Goal: Information Seeking & Learning: Learn about a topic

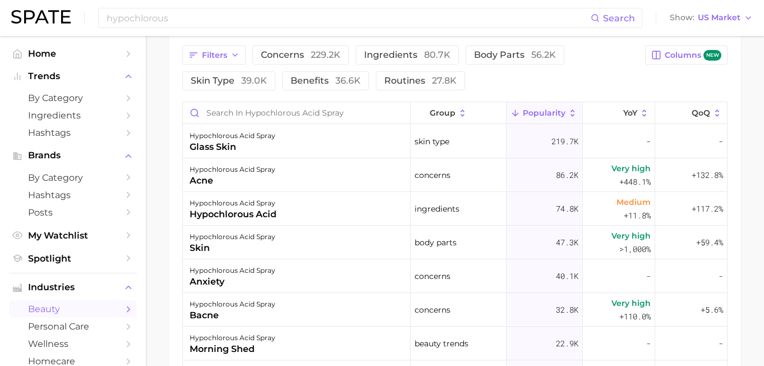
scroll to position [598, 0]
click at [306, 84] on span "benefits 36.6k" at bounding box center [325, 81] width 70 height 9
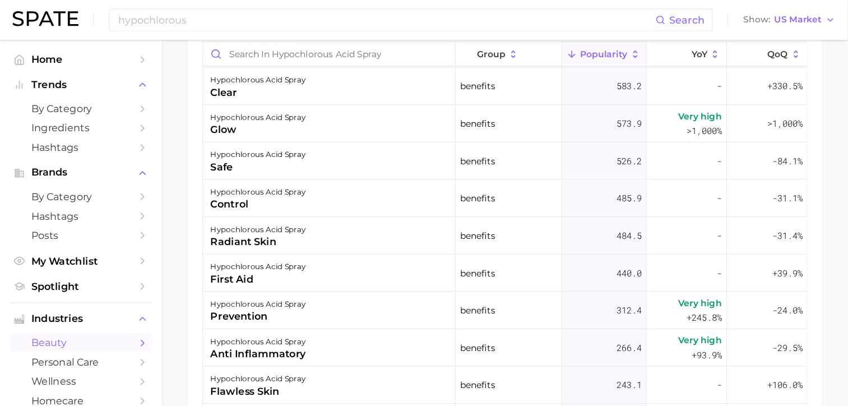
scroll to position [268, 0]
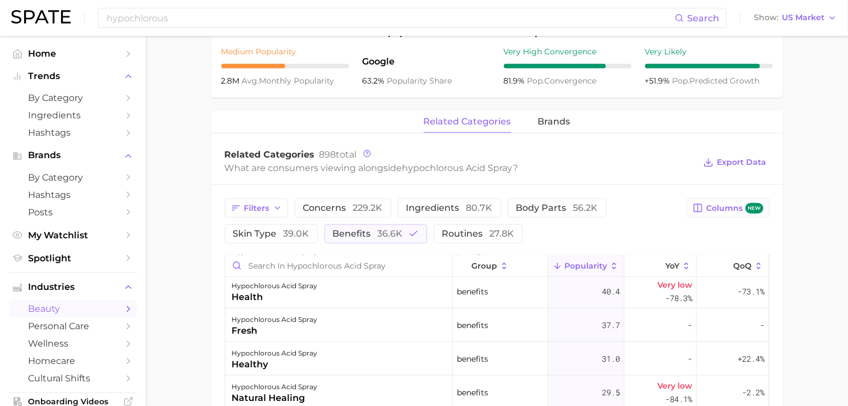
scroll to position [454, 0]
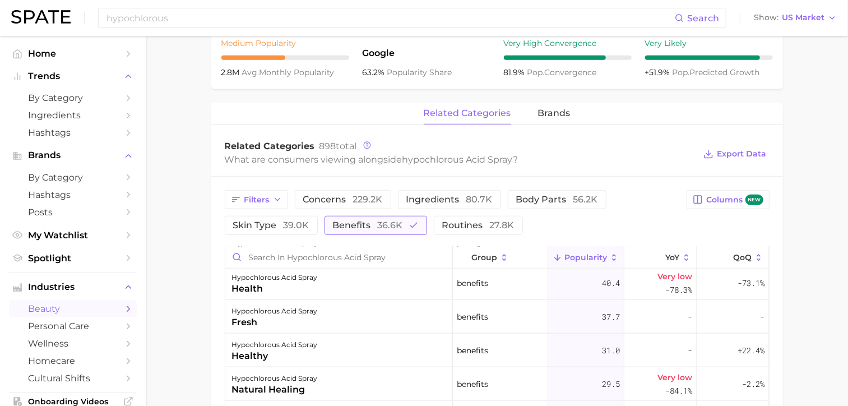
click at [378, 221] on span "36.6k" at bounding box center [390, 225] width 25 height 11
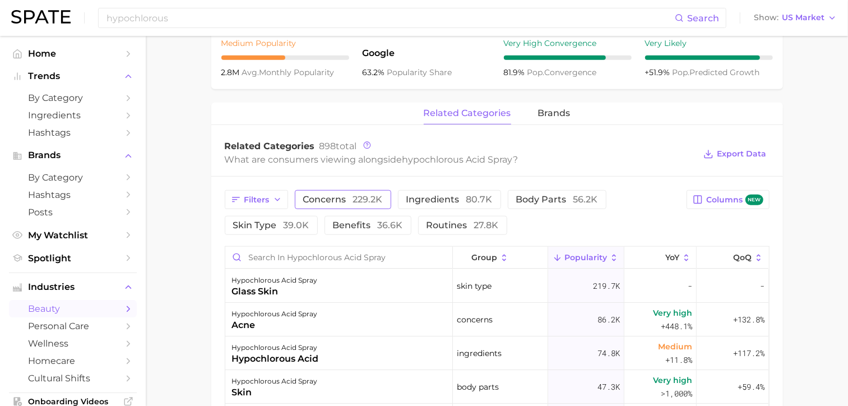
click at [360, 196] on span "229.2k" at bounding box center [368, 199] width 30 height 11
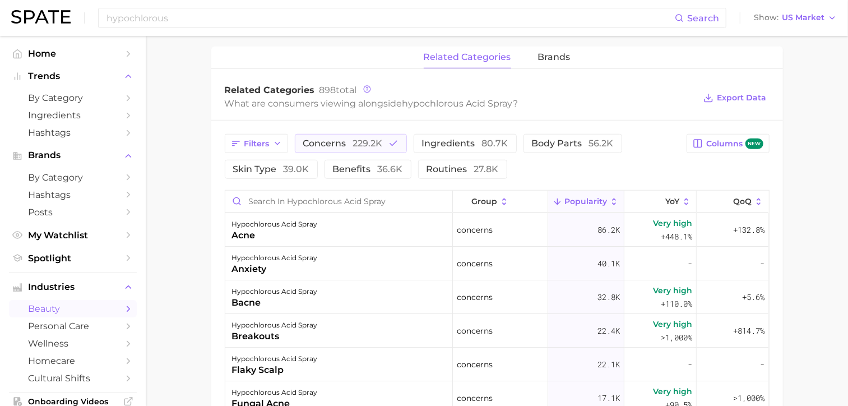
scroll to position [508, 0]
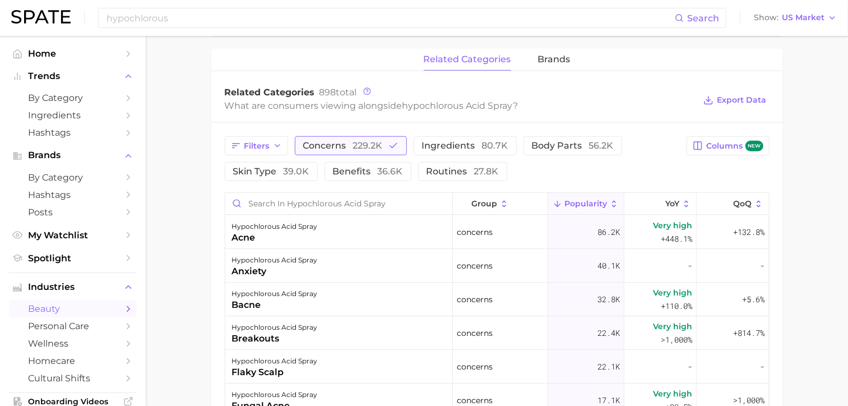
click at [370, 145] on span "229.2k" at bounding box center [368, 145] width 30 height 11
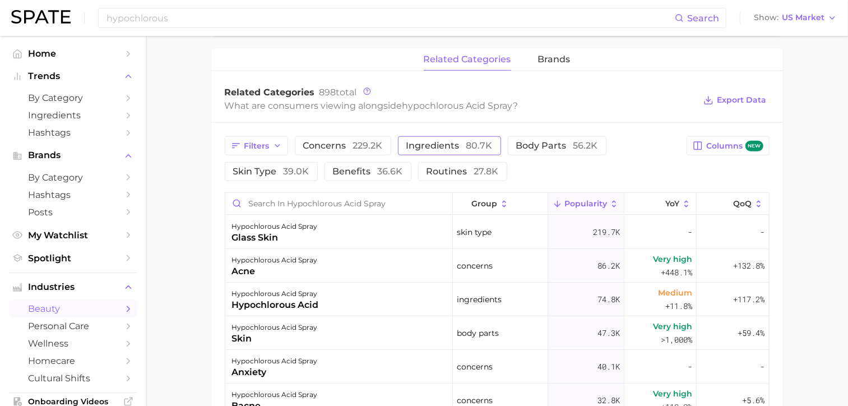
click at [433, 144] on span "ingredients 80.7k" at bounding box center [450, 145] width 86 height 9
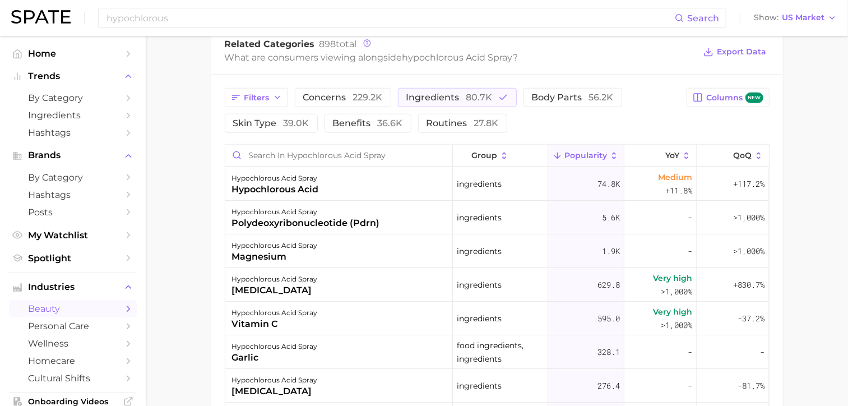
scroll to position [555, 0]
click at [461, 101] on span "ingredients 80.7k" at bounding box center [450, 99] width 86 height 9
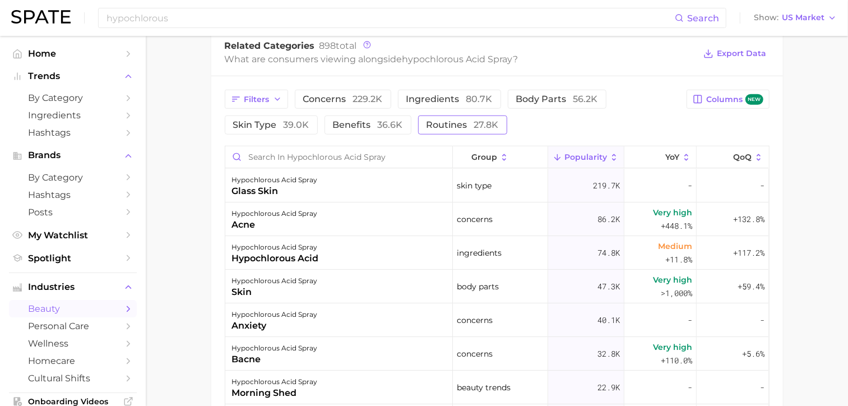
click at [464, 116] on button "routines 27.8k" at bounding box center [462, 125] width 89 height 19
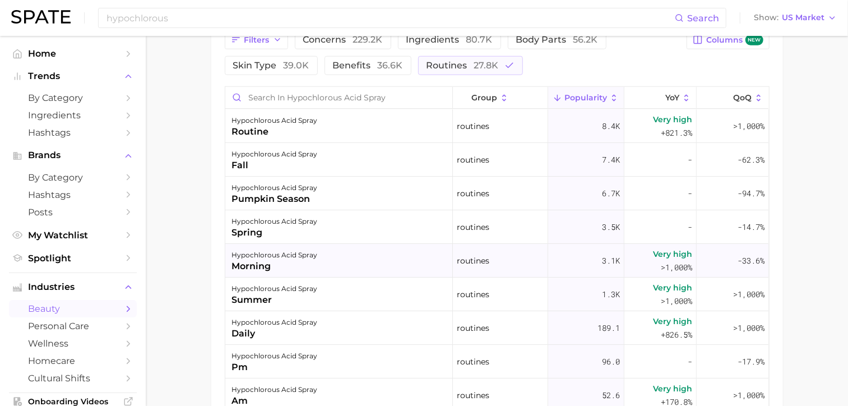
scroll to position [618, 0]
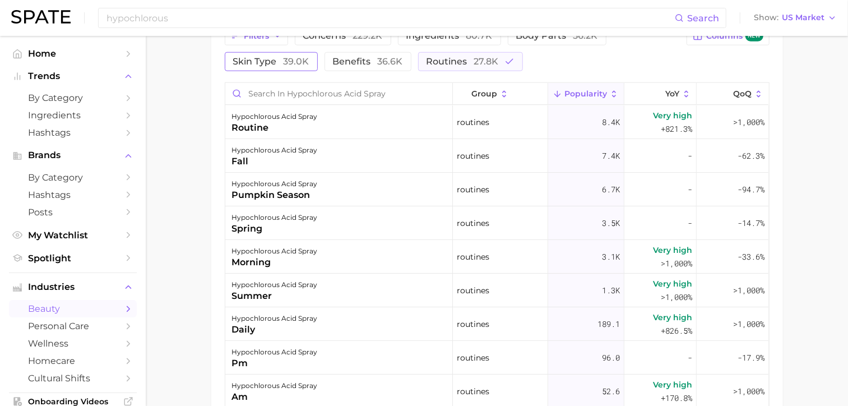
click at [275, 65] on span "skin type 39.0k" at bounding box center [271, 61] width 76 height 9
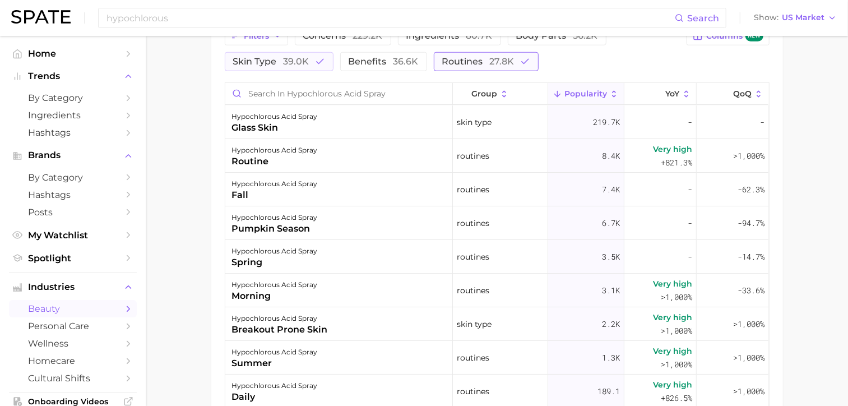
click at [460, 61] on span "routines 27.8k" at bounding box center [478, 61] width 72 height 9
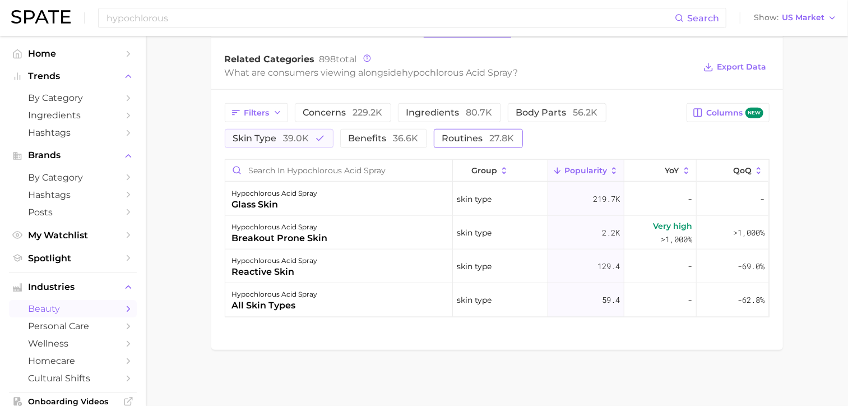
scroll to position [540, 0]
click at [308, 134] on span "39.0k" at bounding box center [297, 139] width 26 height 11
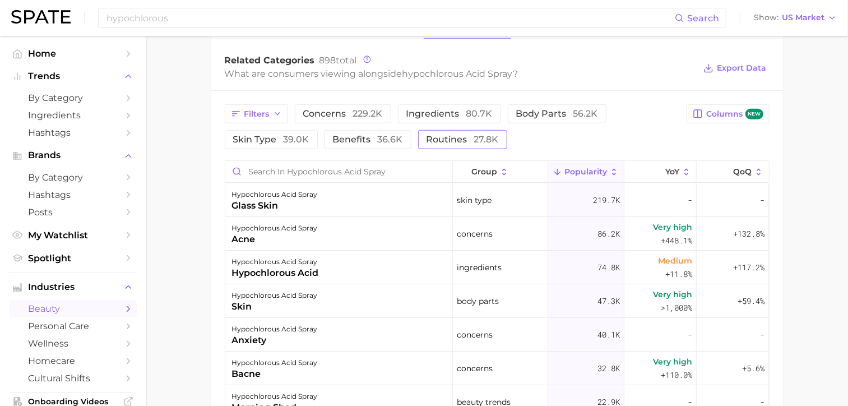
click at [427, 142] on span "routines 27.8k" at bounding box center [463, 139] width 72 height 9
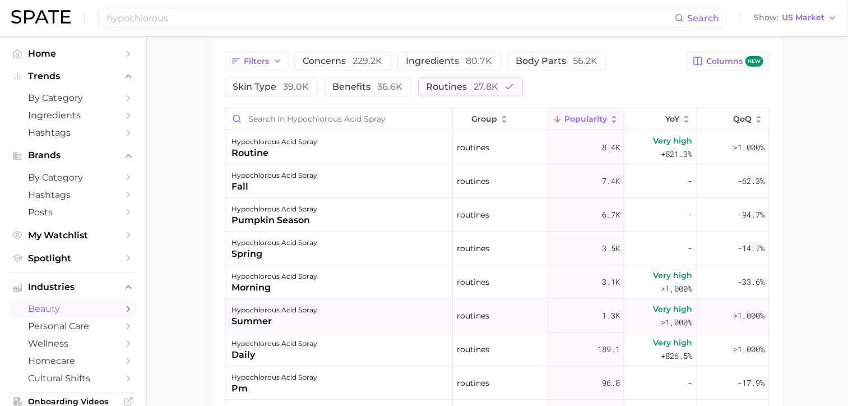
scroll to position [587, 0]
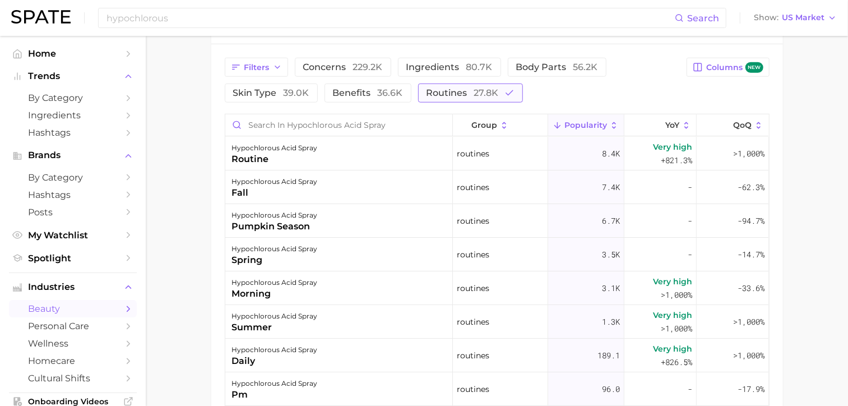
click at [446, 96] on span "routines 27.8k" at bounding box center [463, 93] width 72 height 9
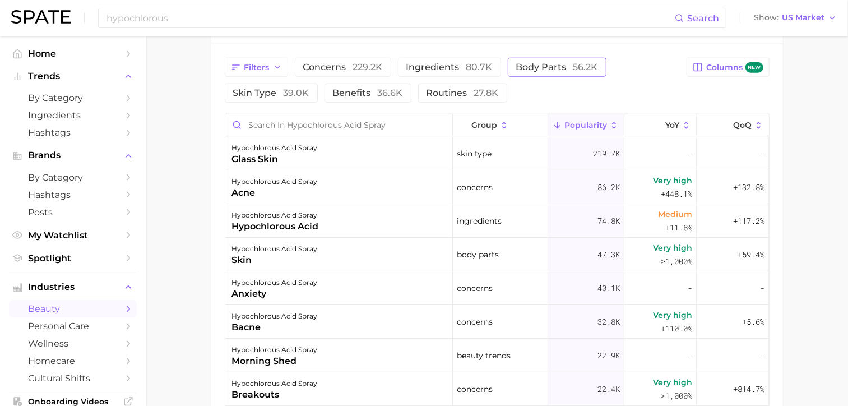
click at [527, 66] on span "body parts 56.2k" at bounding box center [557, 67] width 82 height 9
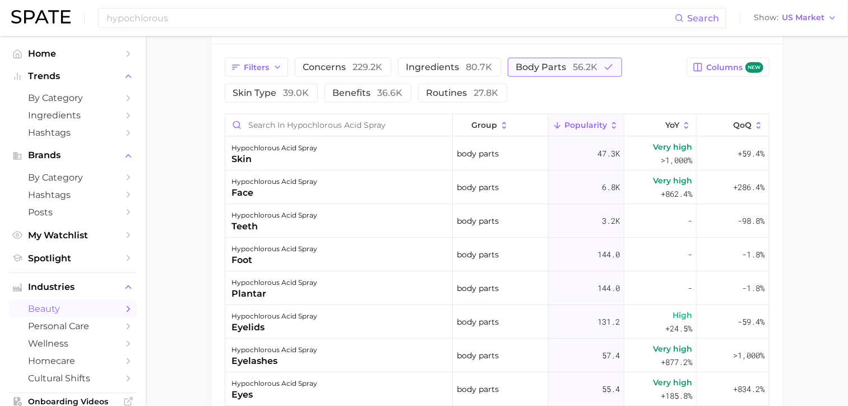
click at [527, 66] on span "body parts 56.2k" at bounding box center [557, 67] width 82 height 9
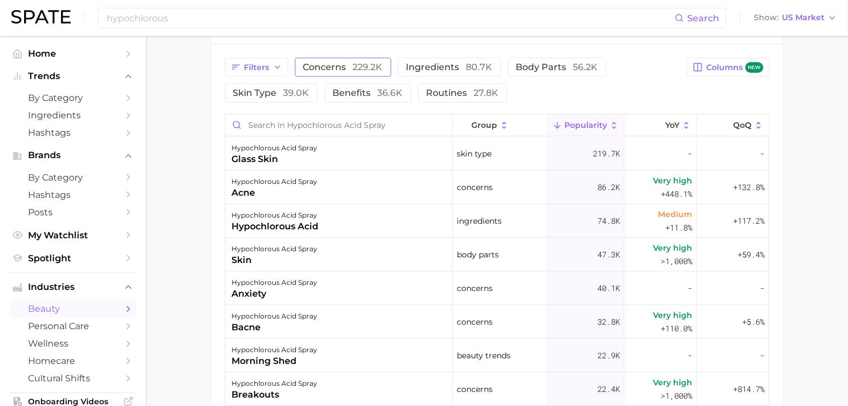
click at [377, 67] on span "229.2k" at bounding box center [368, 67] width 30 height 11
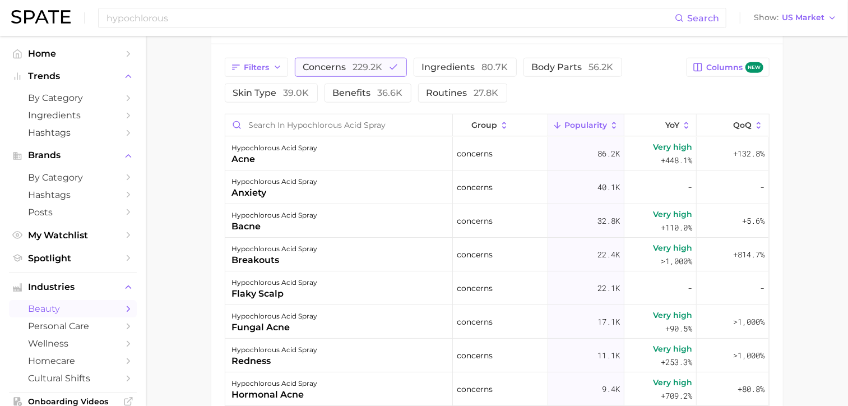
click at [367, 67] on span "229.2k" at bounding box center [368, 67] width 30 height 11
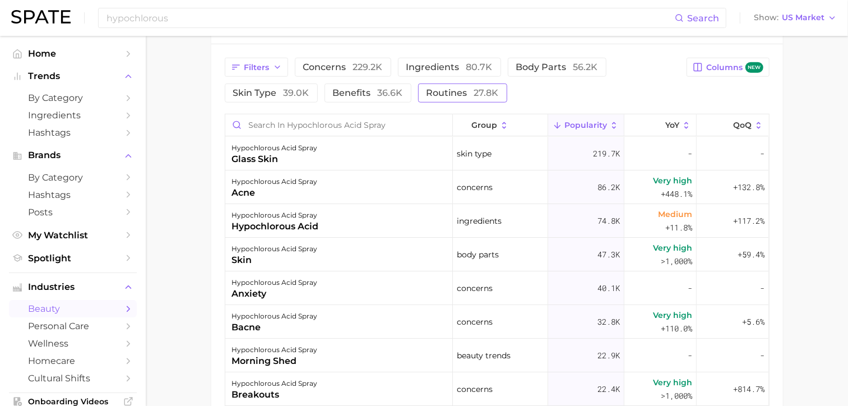
click at [440, 89] on span "routines 27.8k" at bounding box center [463, 93] width 72 height 9
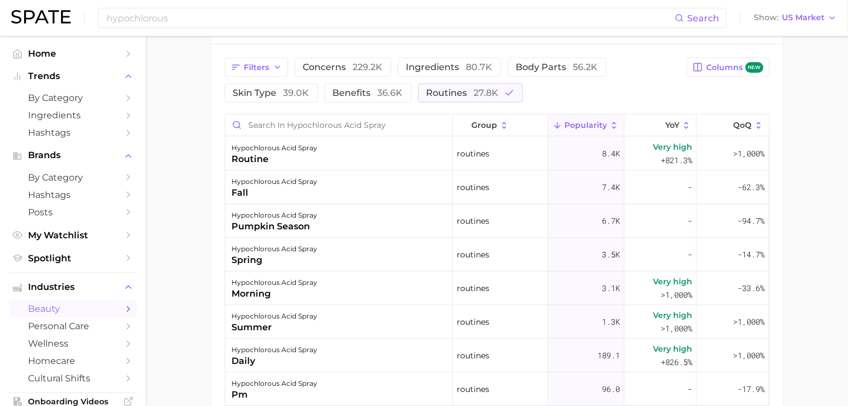
click at [187, 189] on main "1. skincare 2. face products 3. mist & spray products 4. hypochlorous acid spra…" at bounding box center [497, 19] width 703 height 1140
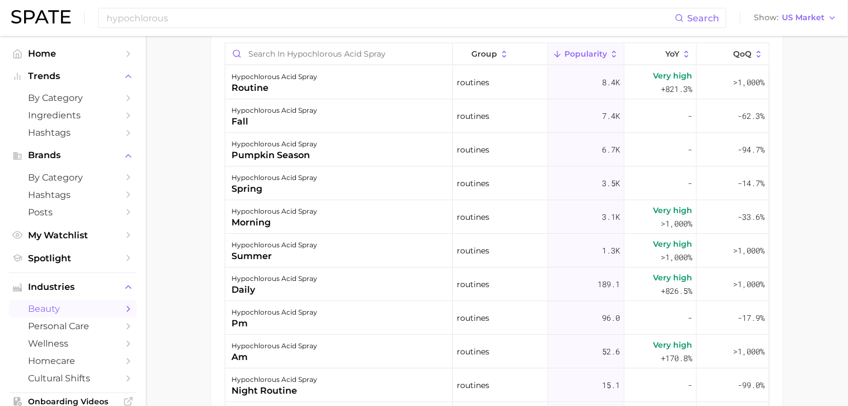
scroll to position [659, 0]
